Goal: Find specific page/section: Find specific page/section

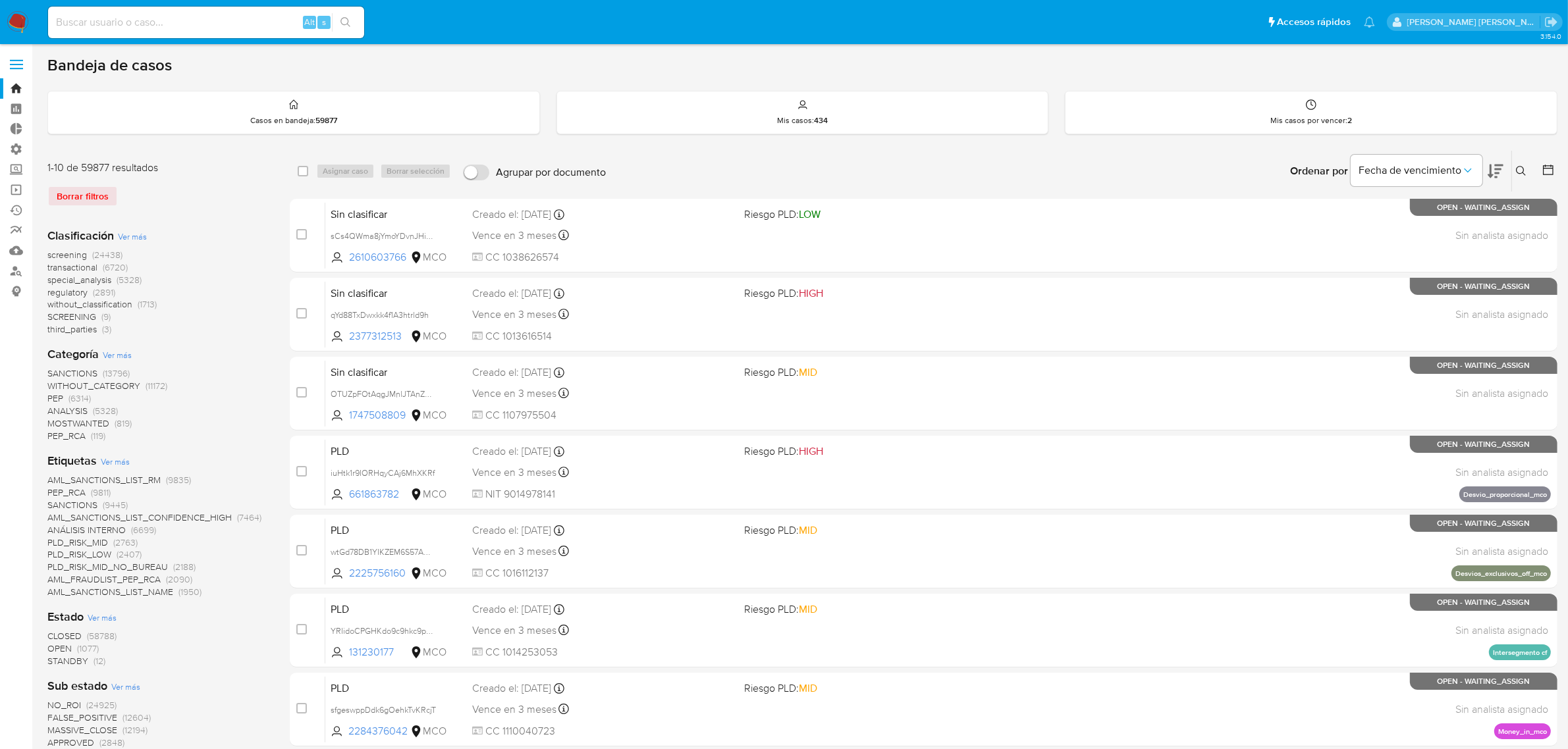
click at [198, 28] on input at bounding box center [205, 22] width 316 height 17
paste input "740958871"
type input "740958871"
click at [344, 23] on icon "search-icon" at bounding box center [346, 23] width 11 height 11
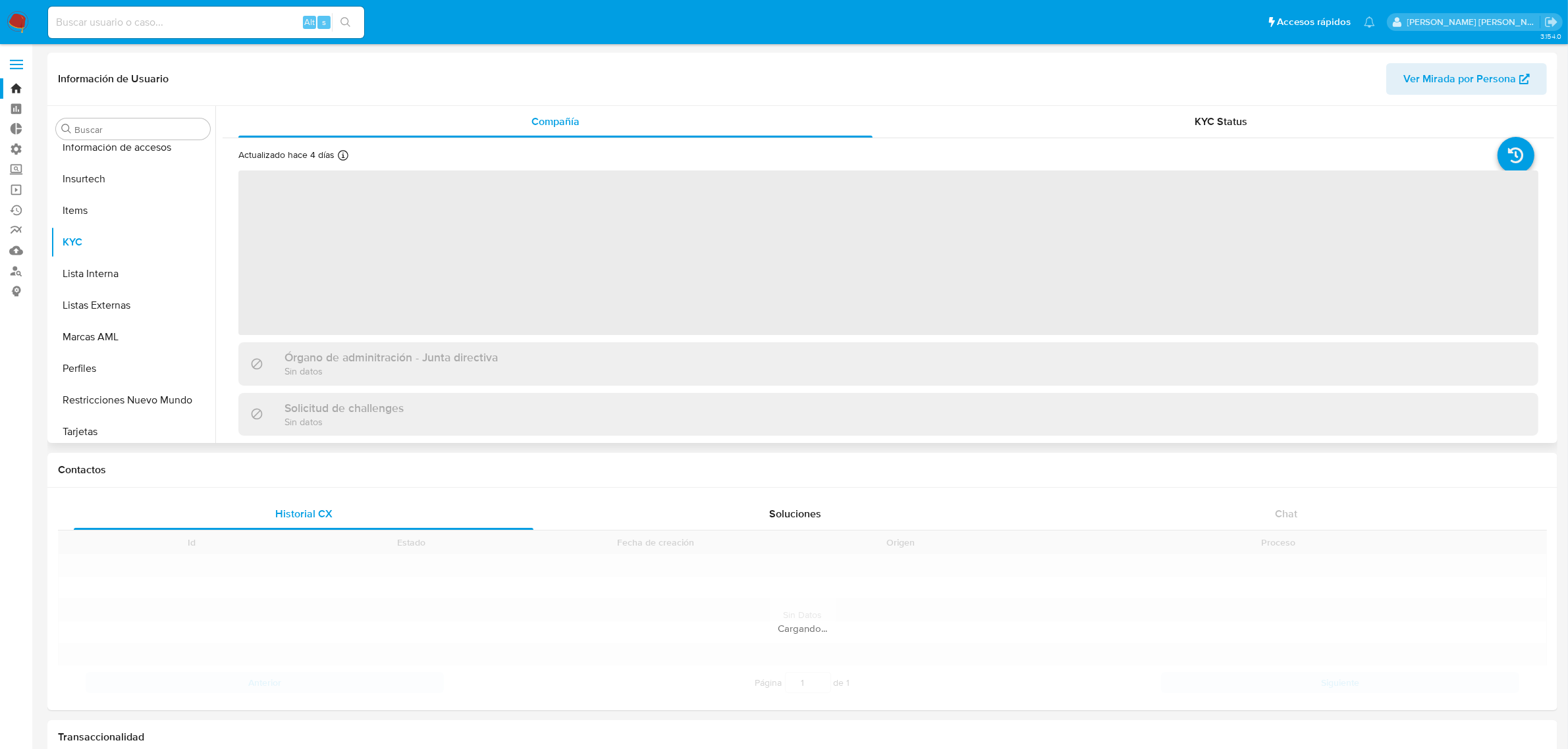
scroll to position [555, 0]
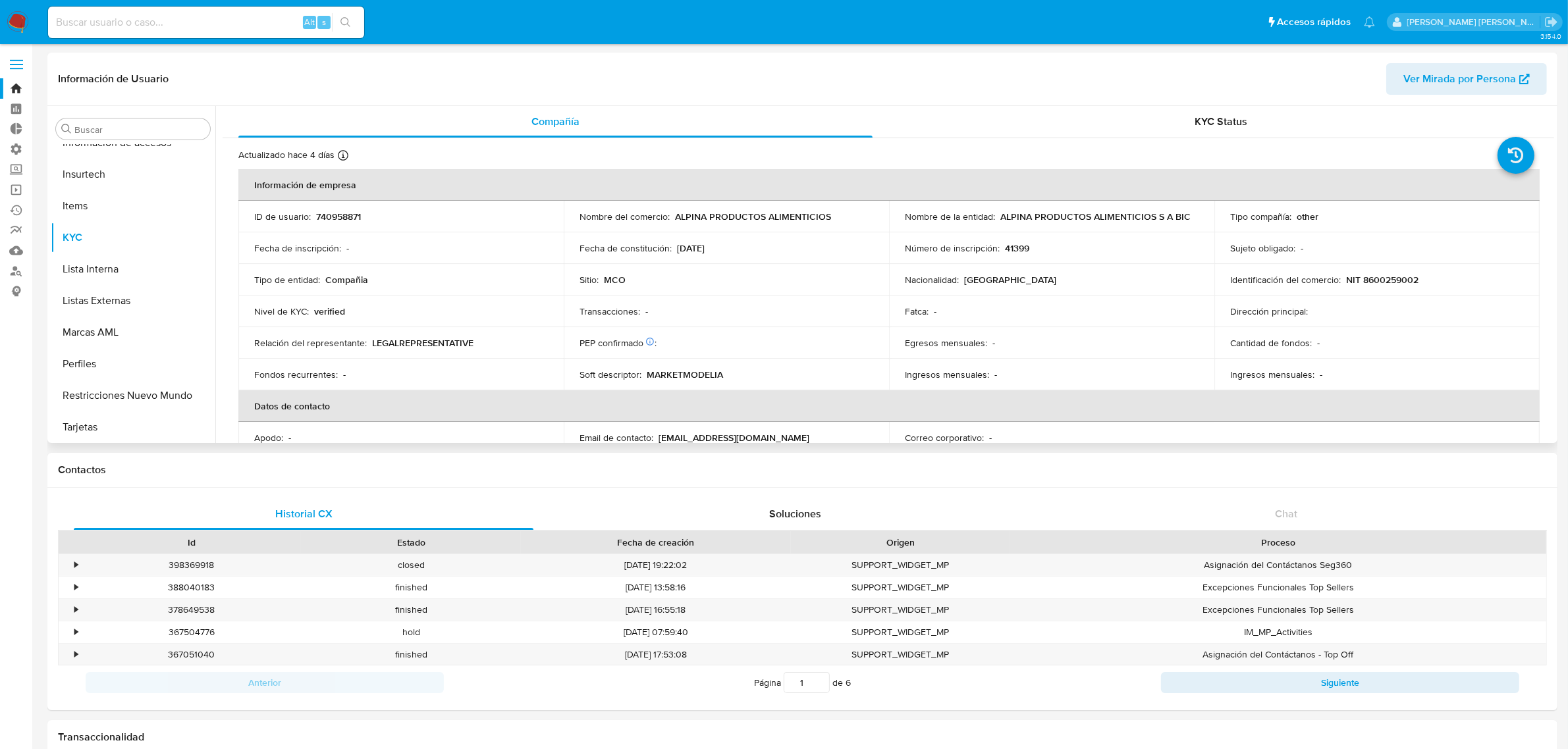
select select "10"
click at [167, 17] on input at bounding box center [205, 22] width 316 height 17
paste input "2589698324"
type input "2589698324"
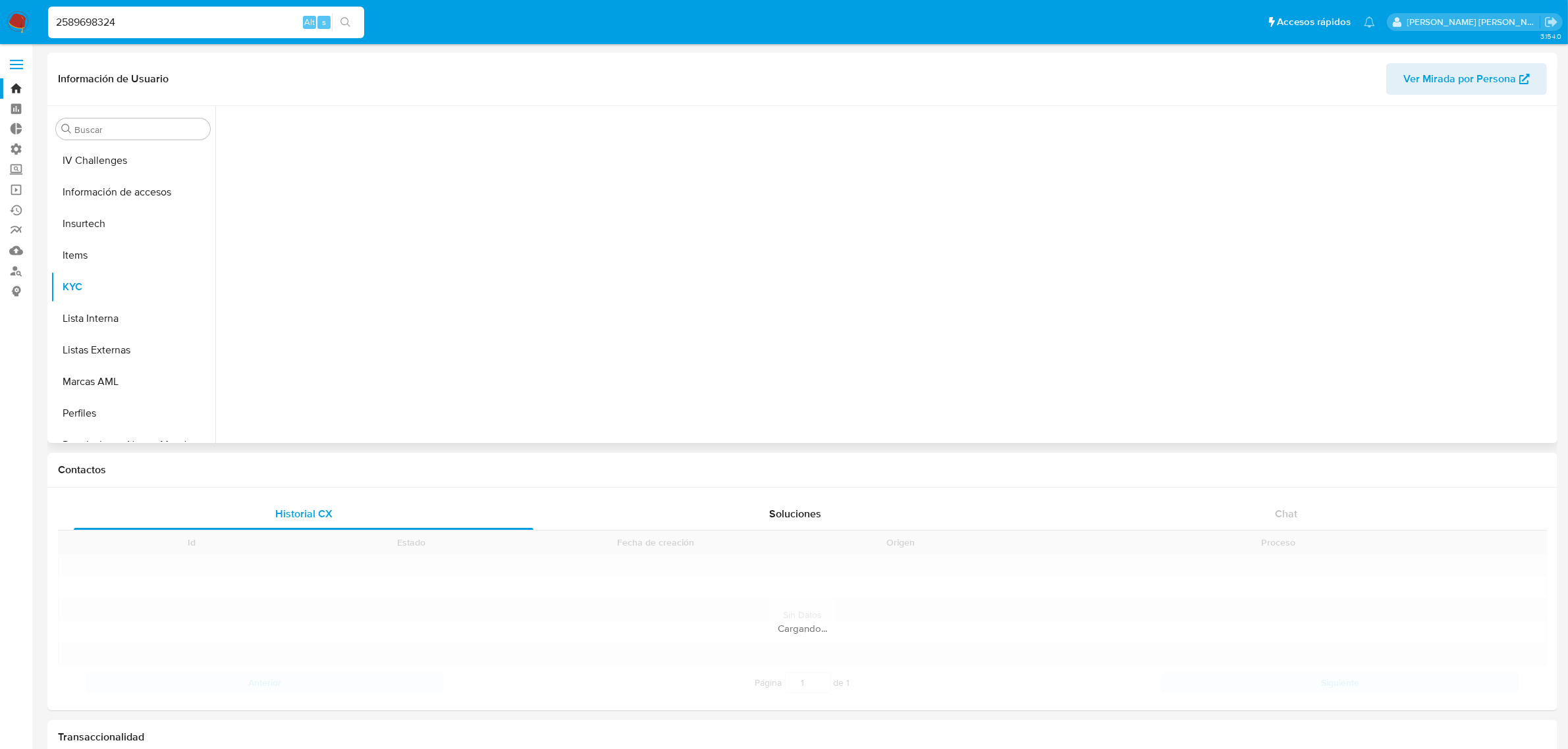
scroll to position [555, 0]
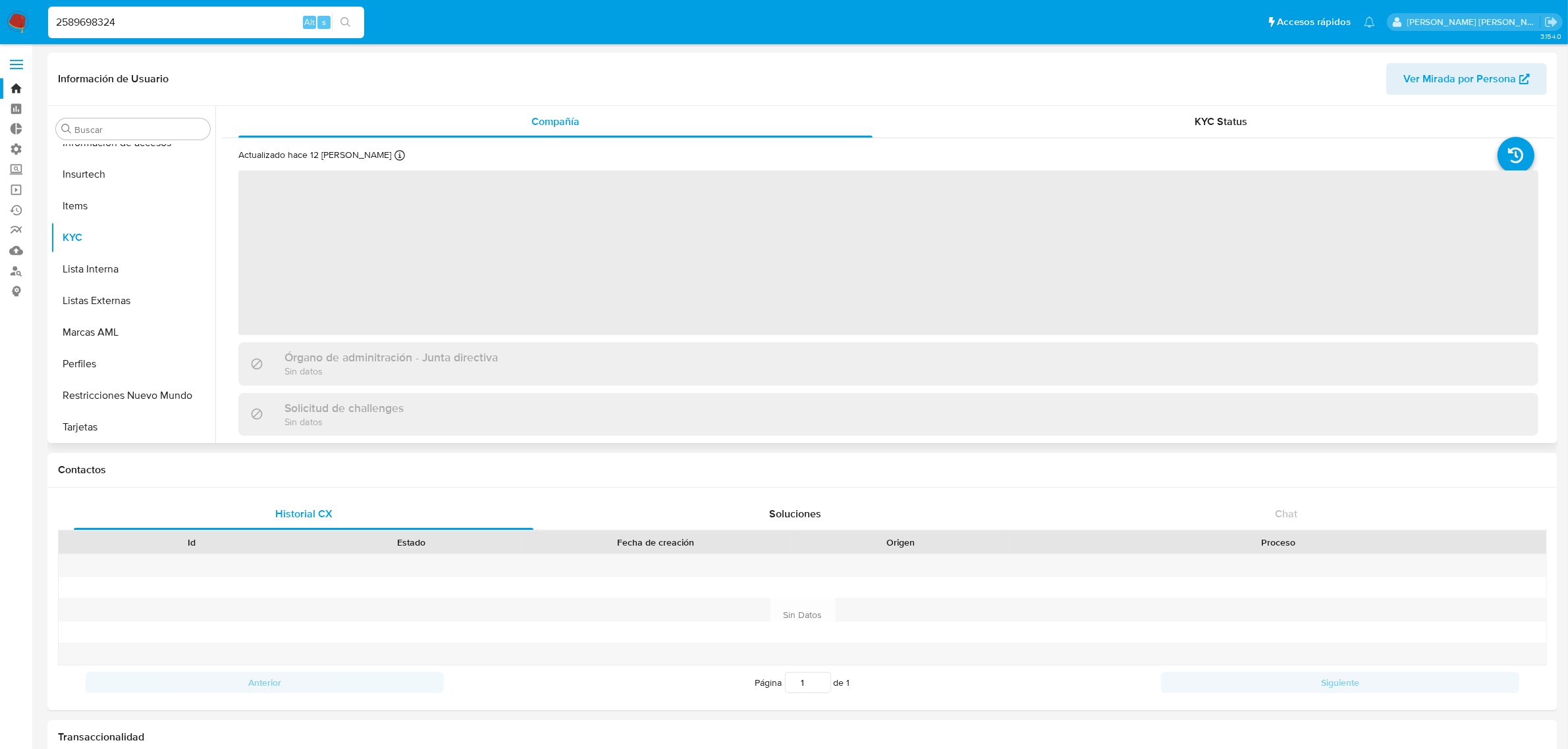
select select "10"
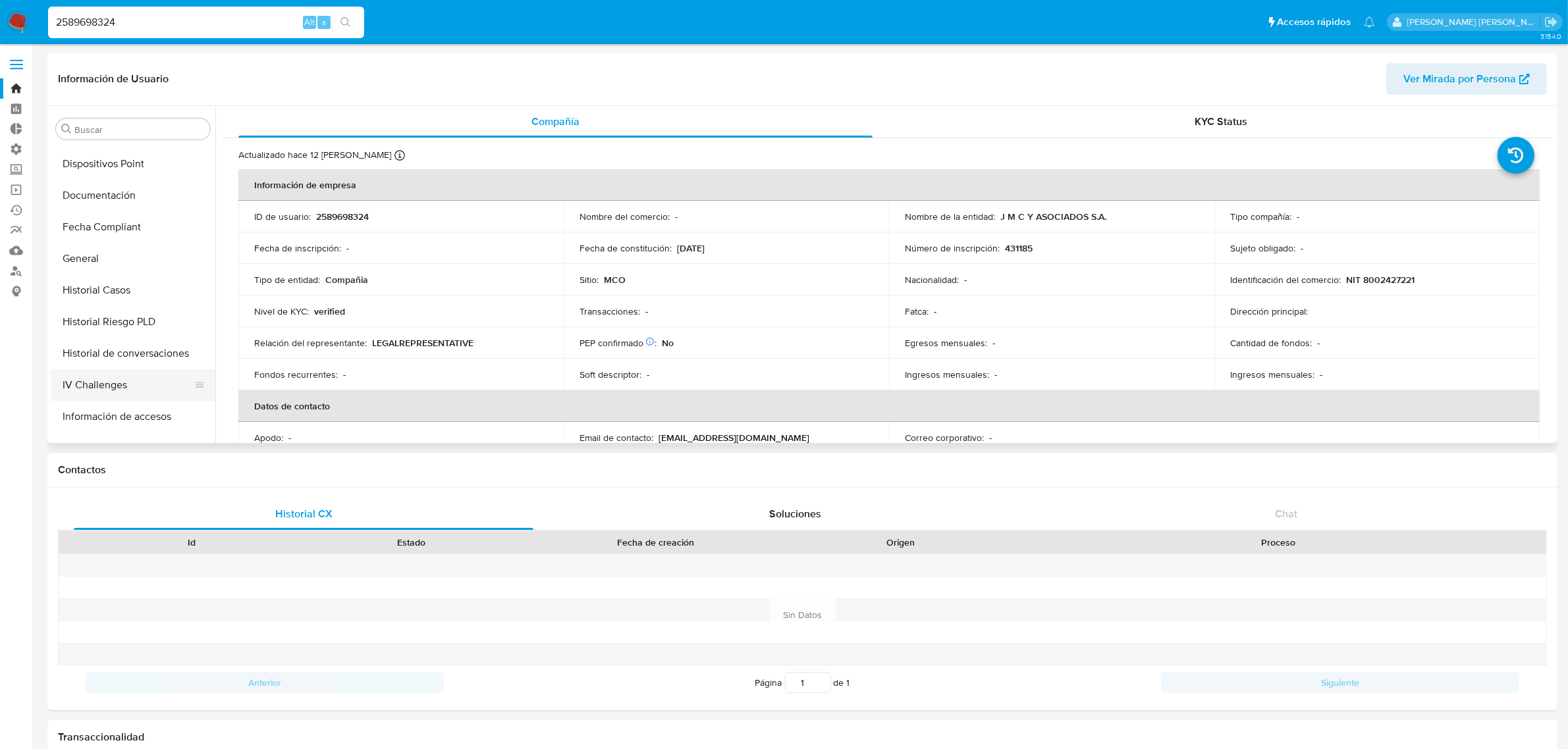
scroll to position [308, 0]
click at [104, 355] on button "IV Challenges" at bounding box center [127, 357] width 154 height 32
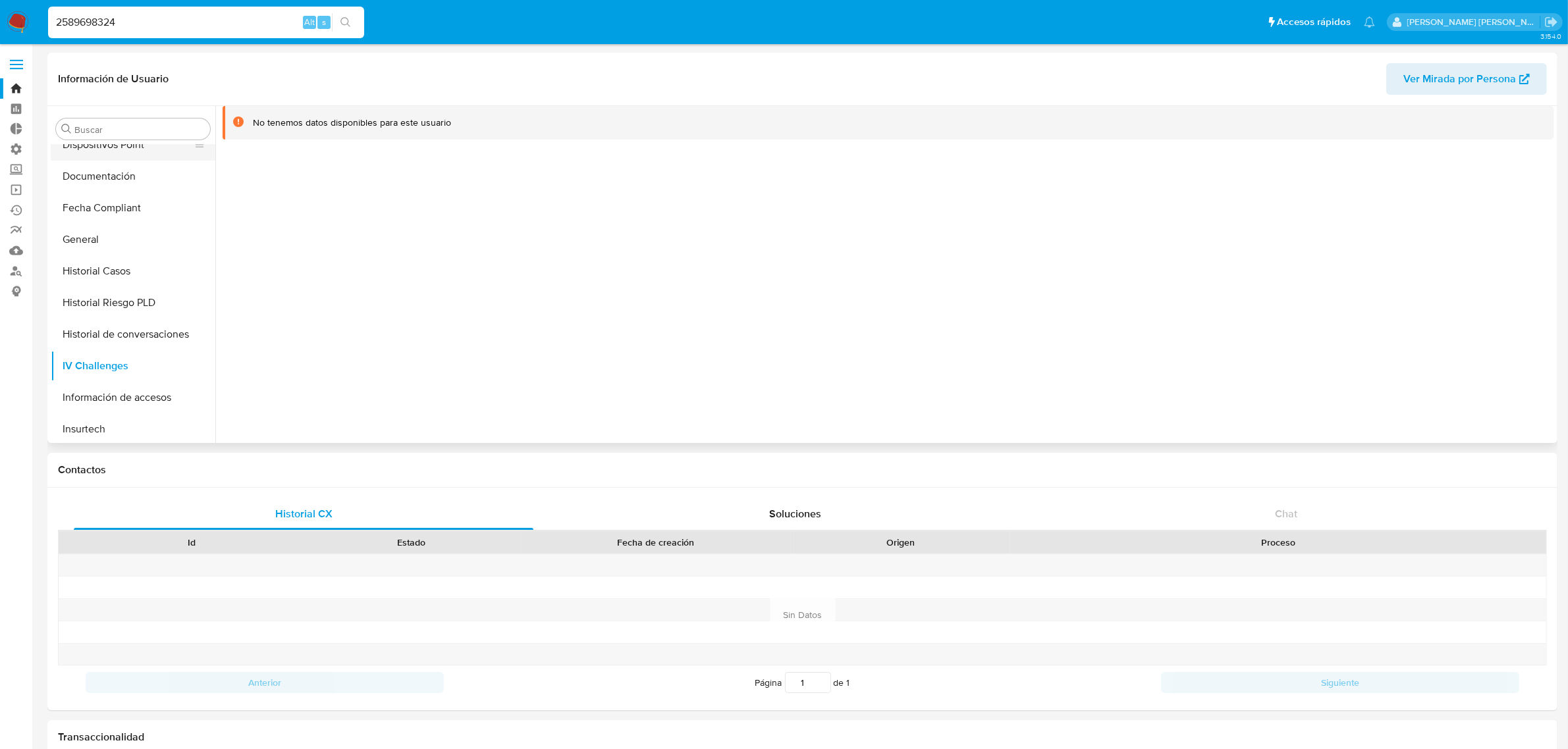
scroll to position [329, 0]
click at [97, 210] on button "General" at bounding box center [127, 211] width 154 height 32
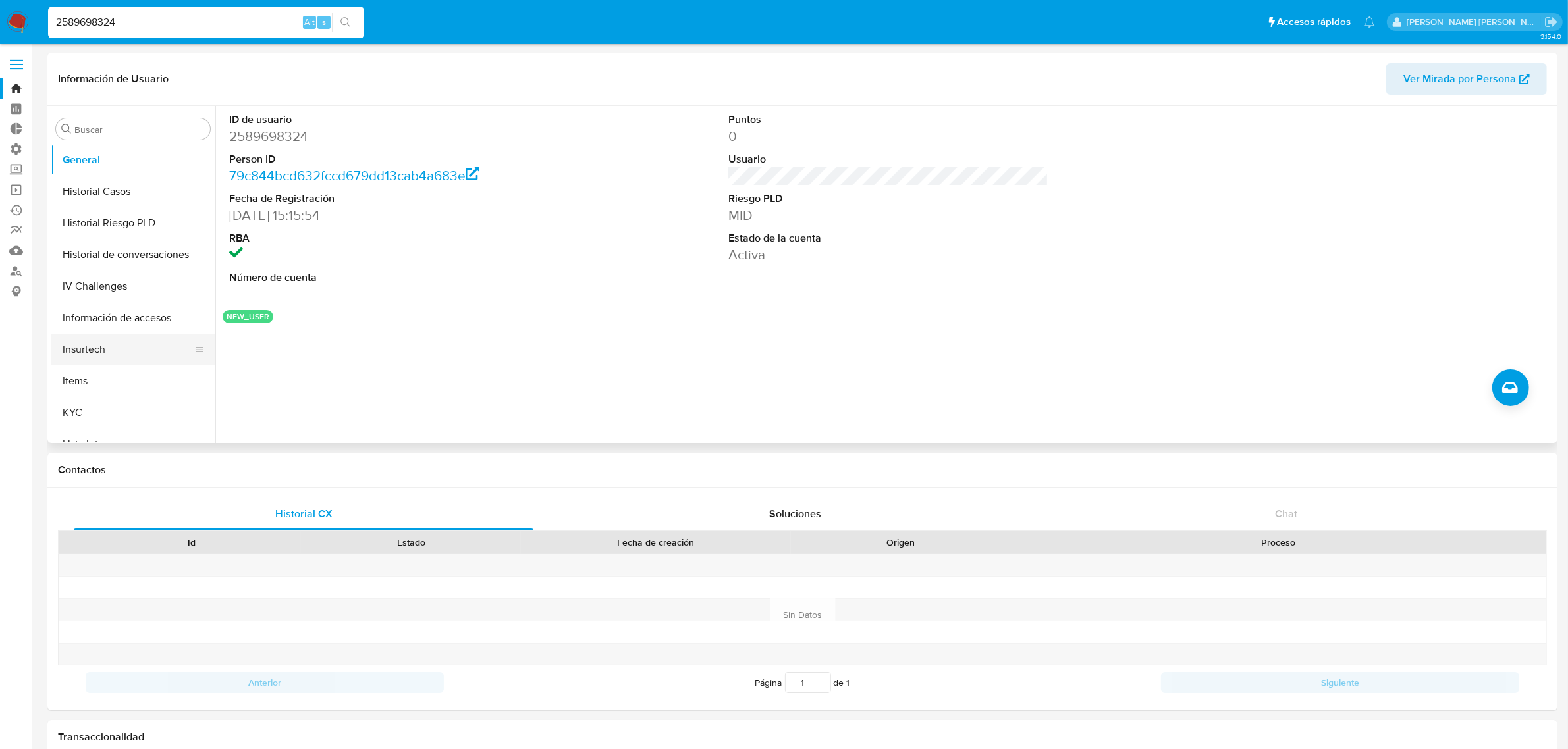
scroll to position [411, 0]
click at [91, 379] on button "KYC" at bounding box center [127, 381] width 154 height 32
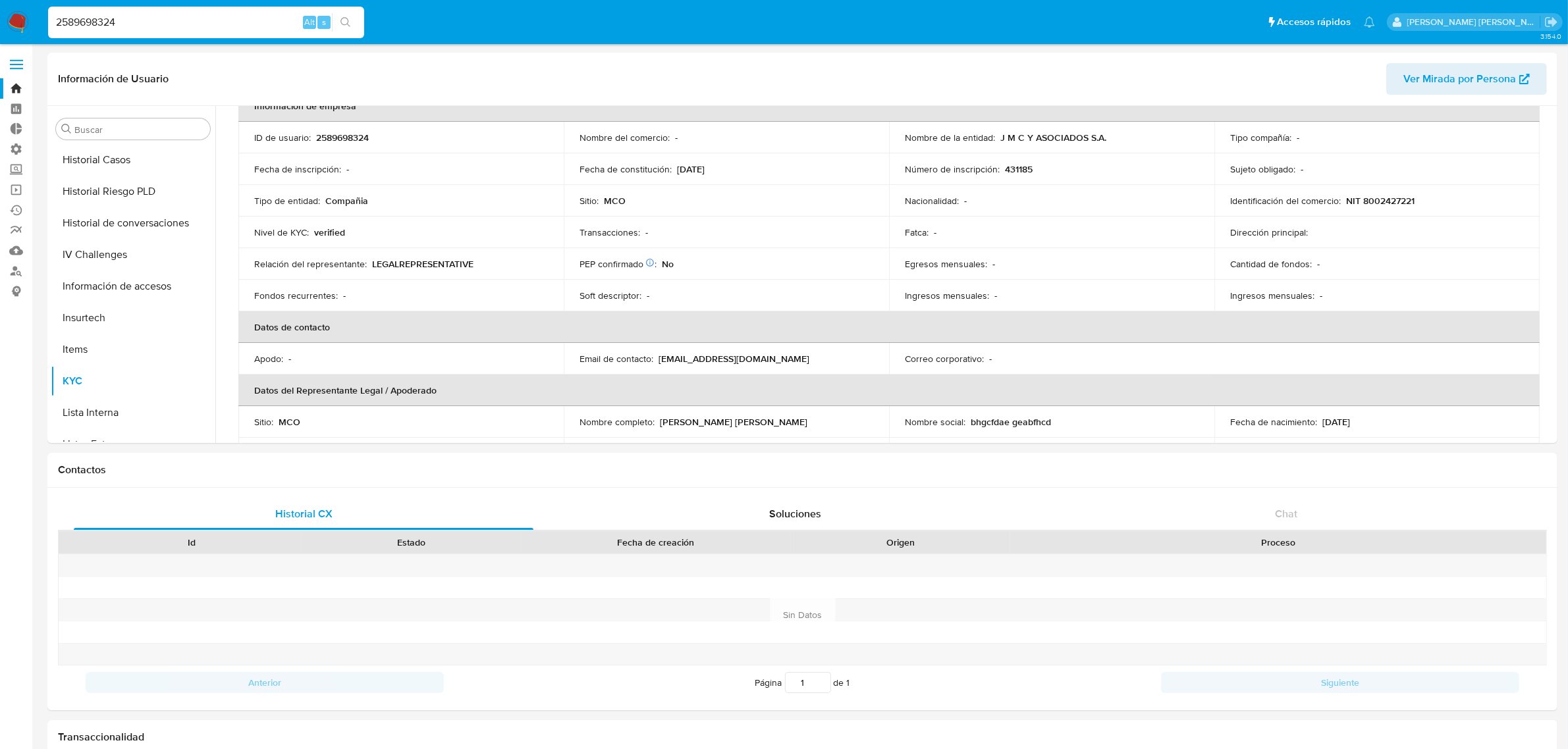
scroll to position [0, 0]
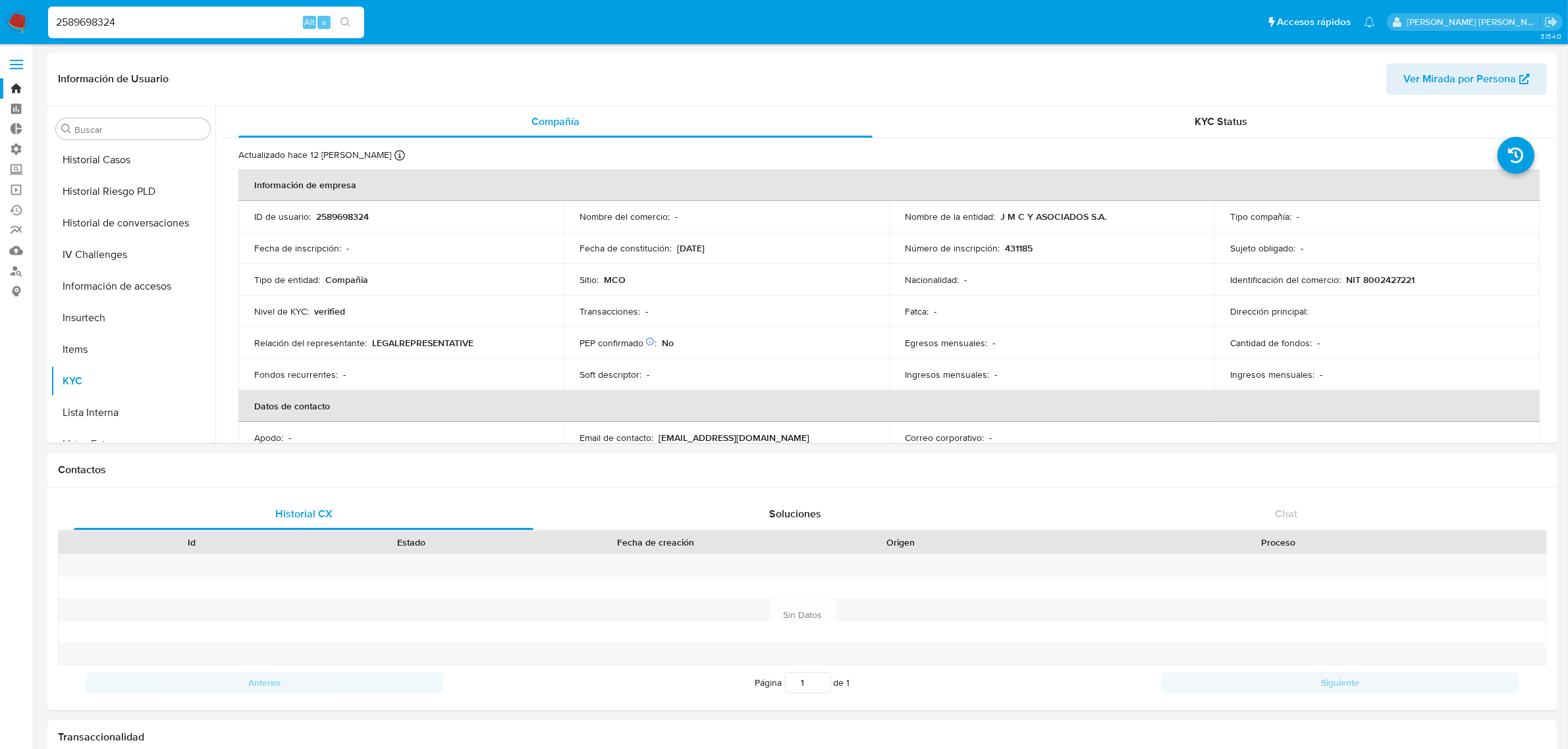
click at [1264, 86] on span "Ver Mirada por Persona" at bounding box center [1459, 78] width 113 height 32
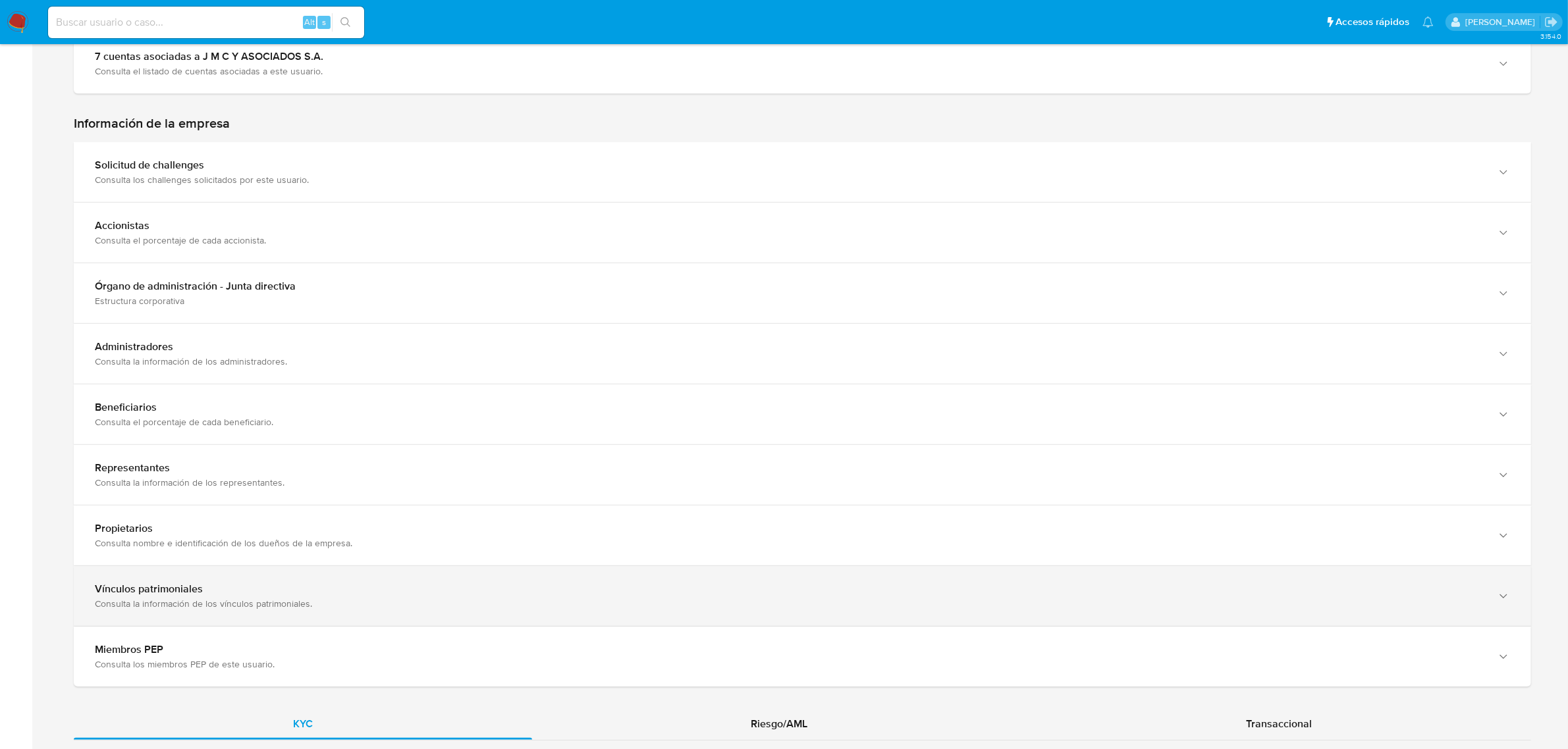
scroll to position [741, 0]
